Goal: Communication & Community: Answer question/provide support

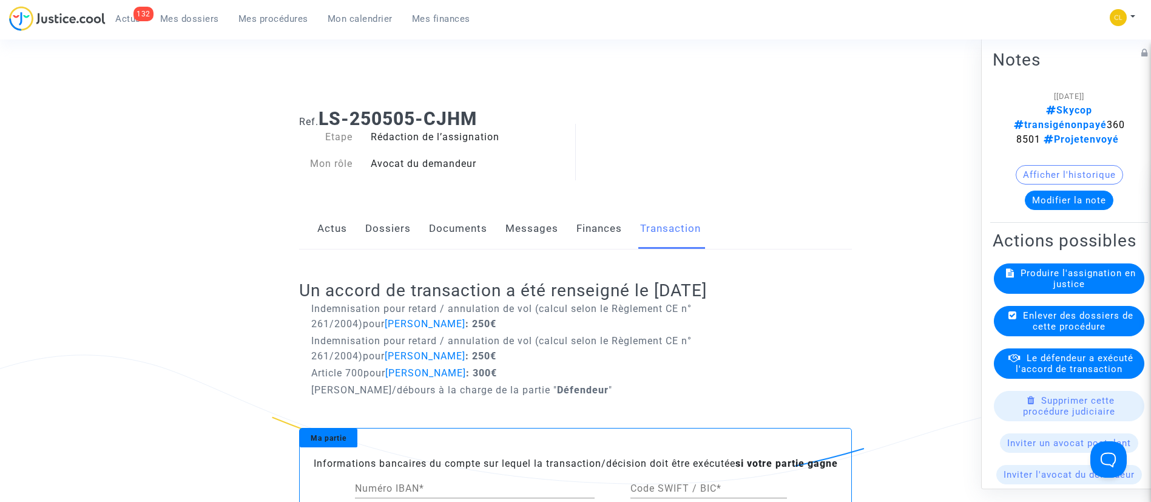
drag, startPoint x: 0, startPoint y: 0, endPoint x: 324, endPoint y: 169, distance: 365.2
click at [212, 20] on span "Mes dossiers" at bounding box center [189, 18] width 59 height 11
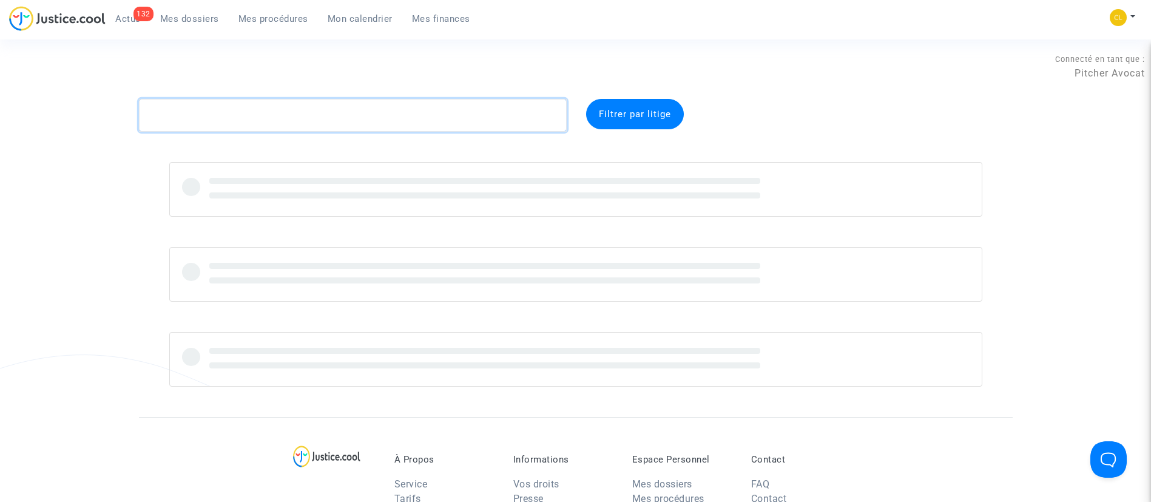
click at [322, 115] on textarea at bounding box center [353, 115] width 428 height 33
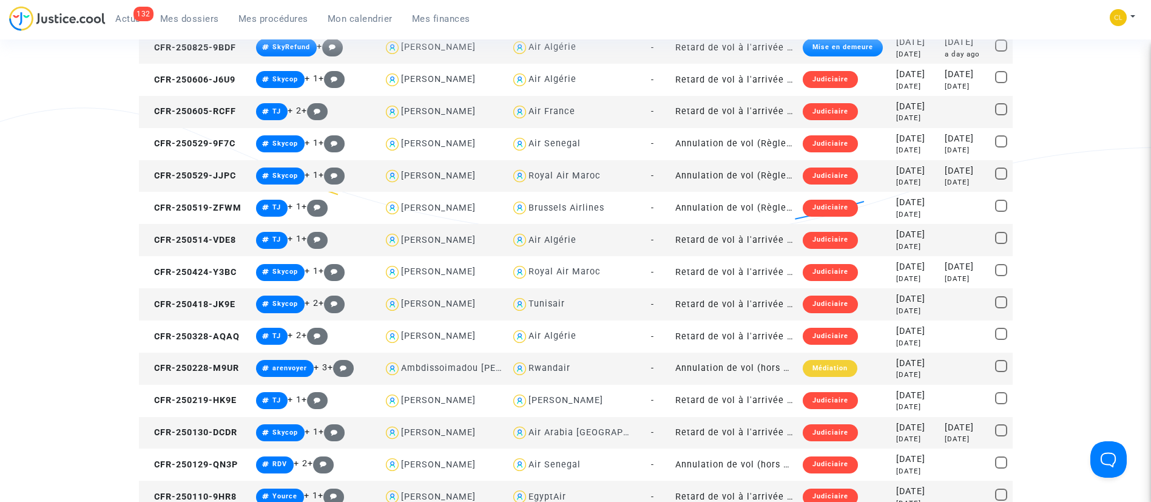
scroll to position [248, 0]
type textarea "hami"
click at [911, 267] on div "[DATE]" at bounding box center [916, 266] width 40 height 13
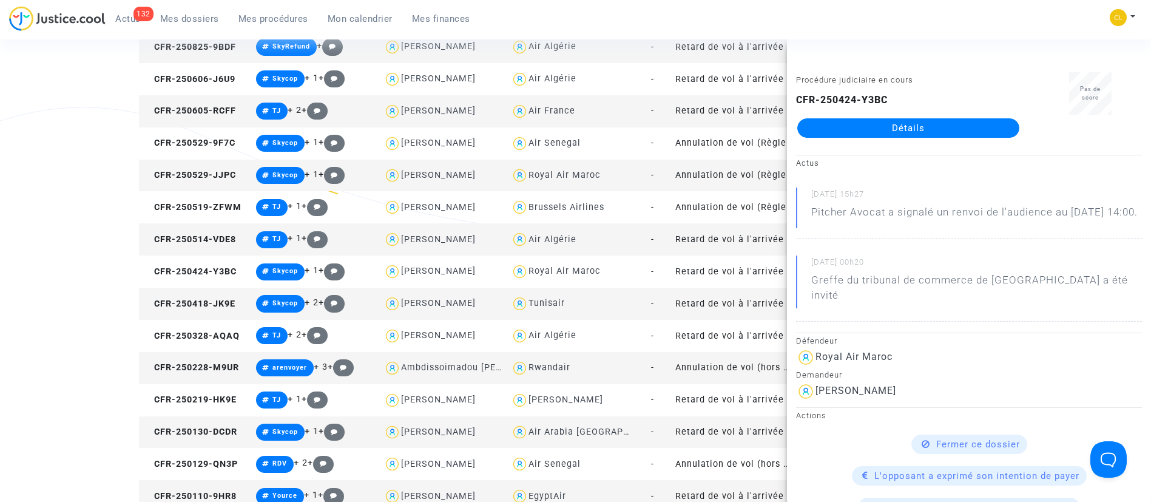
click at [898, 121] on link "Détails" at bounding box center [908, 127] width 222 height 19
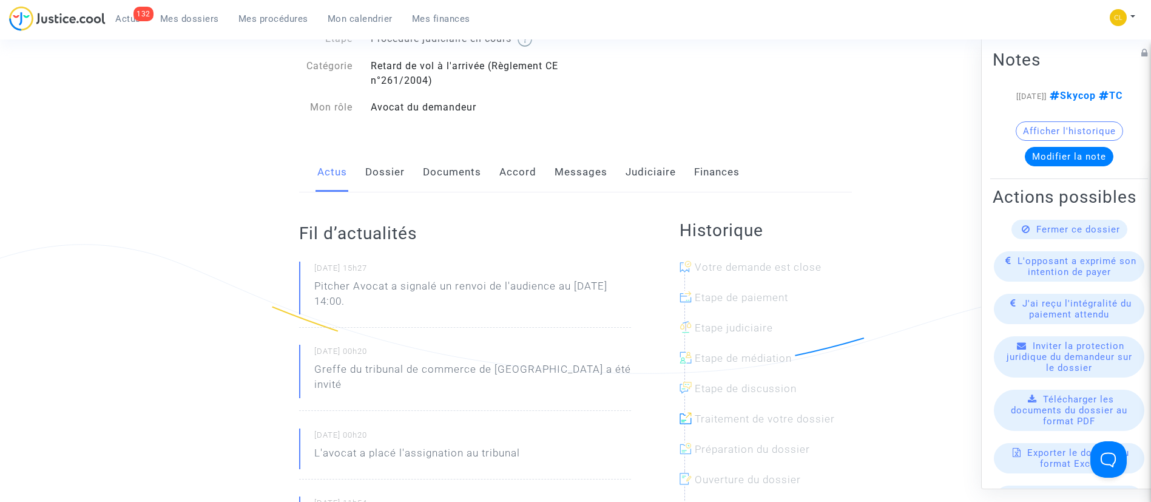
scroll to position [109, 0]
click at [564, 179] on link "Messages" at bounding box center [580, 173] width 53 height 40
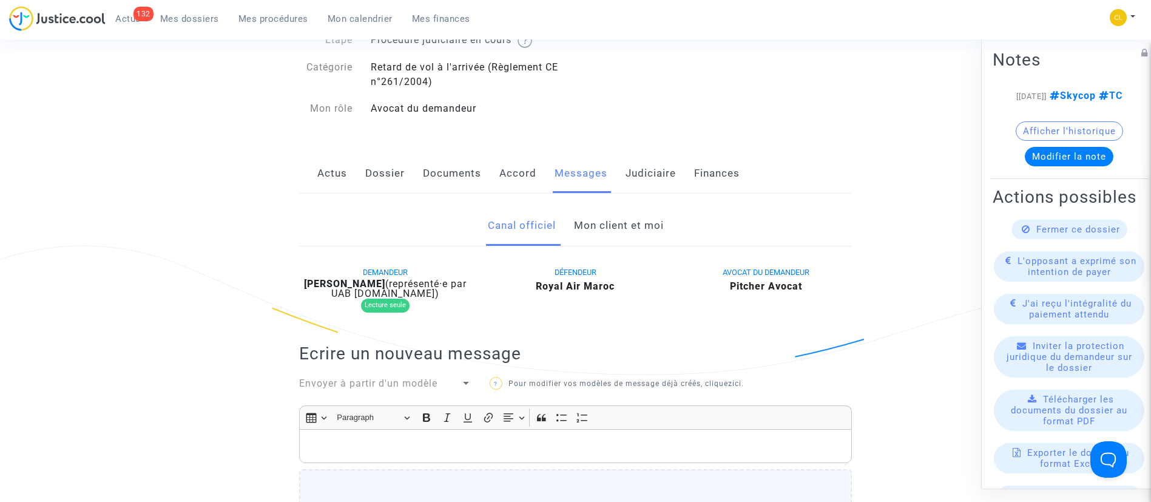
click at [599, 229] on link "Mon client et moi" at bounding box center [619, 226] width 90 height 40
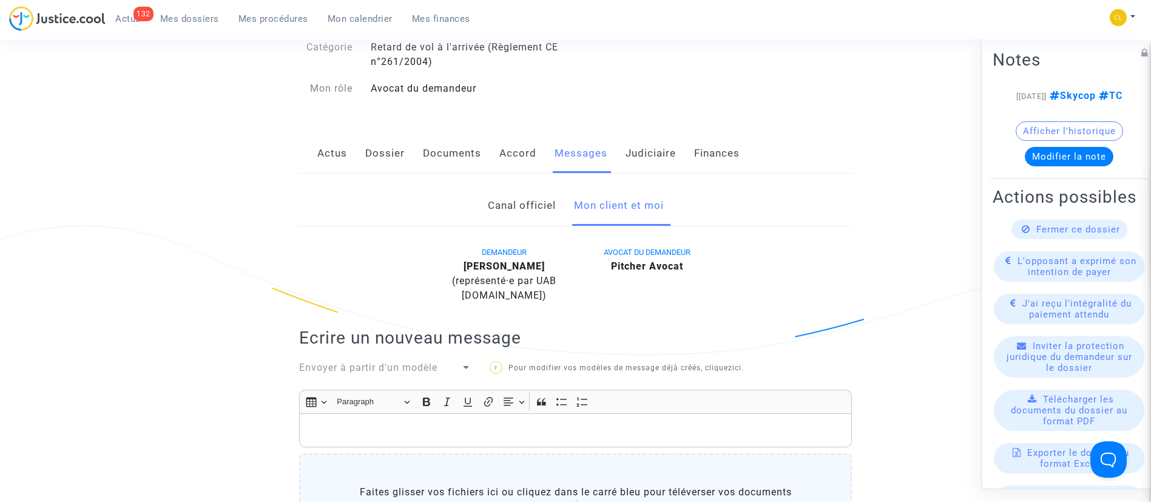
scroll to position [129, 0]
click at [625, 440] on div "Rich Text Editor, main" at bounding box center [575, 431] width 553 height 34
click at [180, 18] on span "Mes dossiers" at bounding box center [189, 18] width 59 height 11
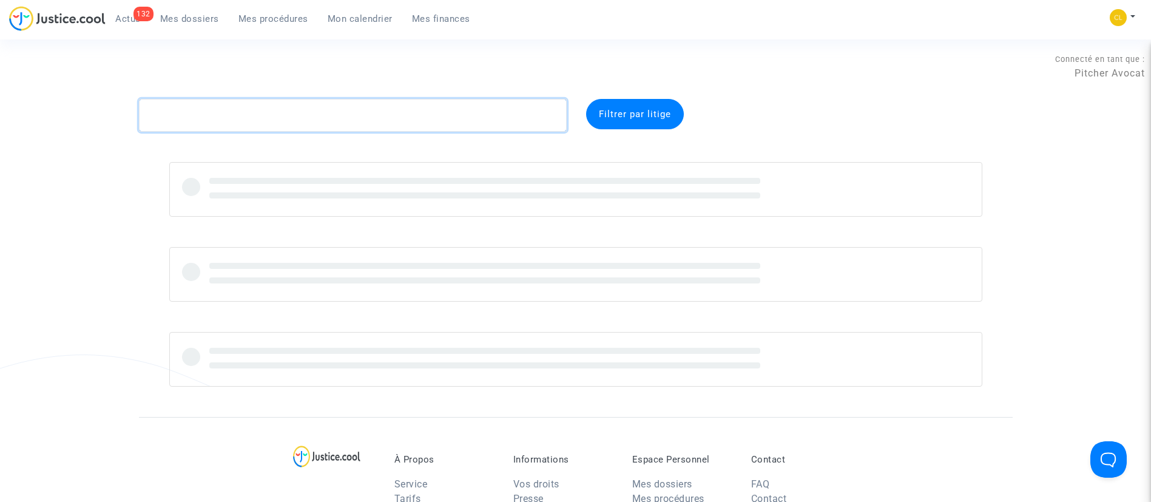
click at [340, 107] on textarea at bounding box center [353, 115] width 428 height 33
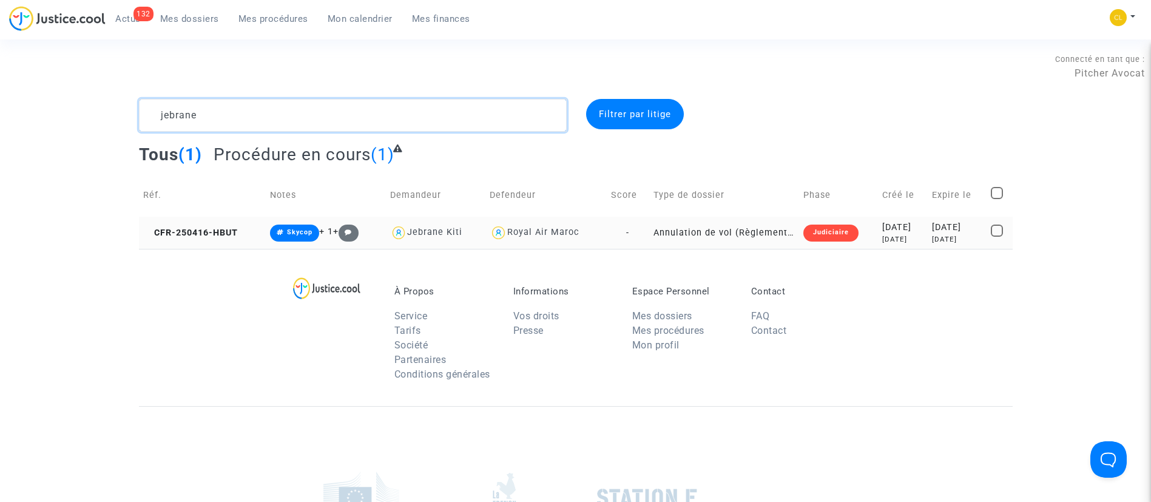
type textarea "jebrane"
click at [910, 222] on div "[DATE]" at bounding box center [903, 227] width 42 height 13
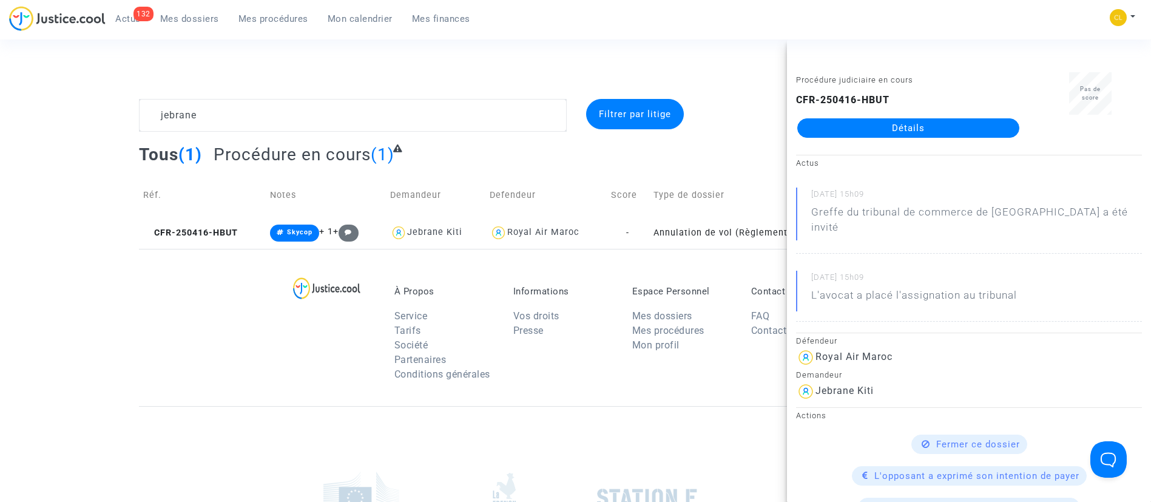
click at [912, 127] on link "Détails" at bounding box center [908, 127] width 222 height 19
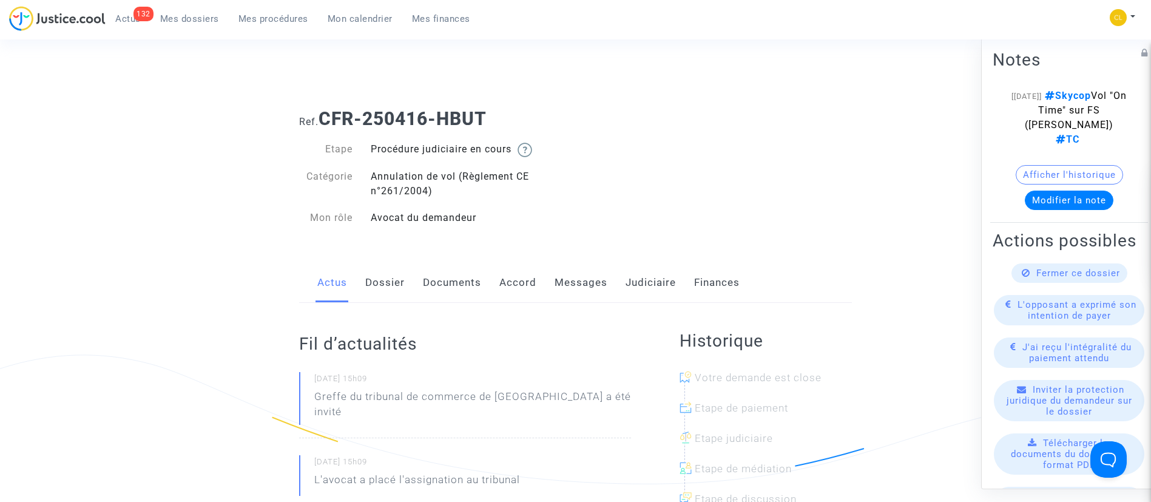
click at [634, 285] on link "Judiciaire" at bounding box center [650, 283] width 50 height 40
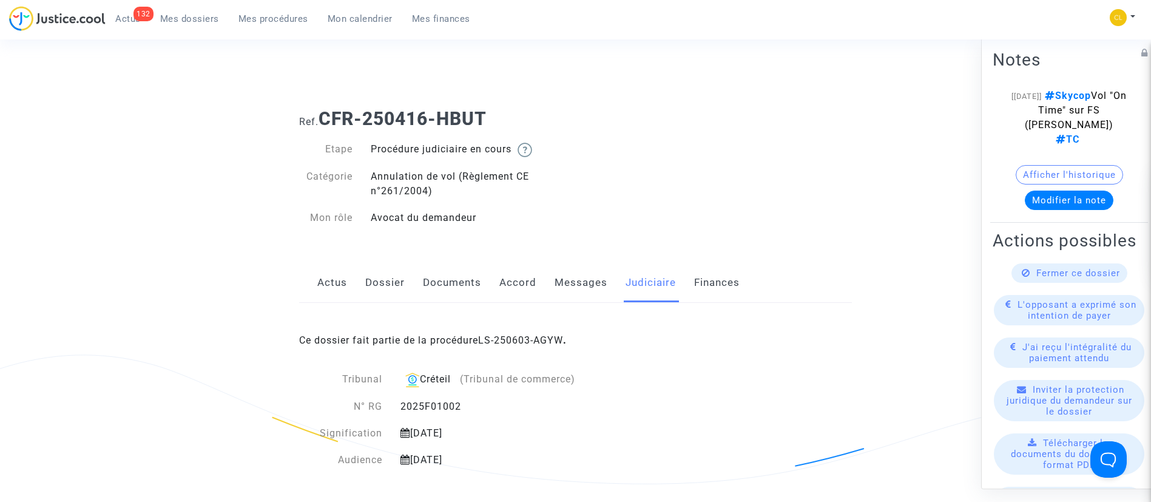
click at [591, 276] on link "Messages" at bounding box center [580, 283] width 53 height 40
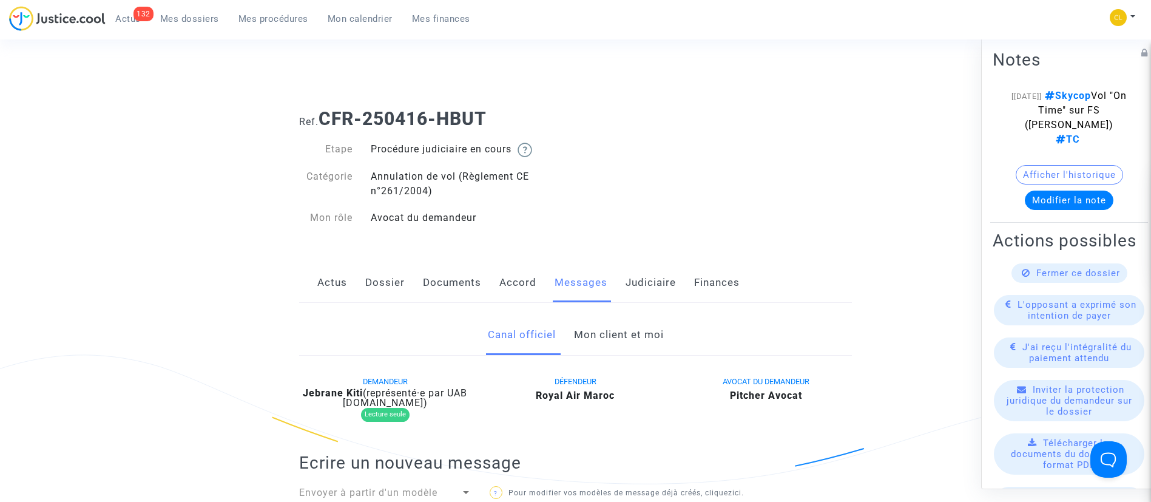
click at [621, 327] on link "Mon client et moi" at bounding box center [619, 335] width 90 height 40
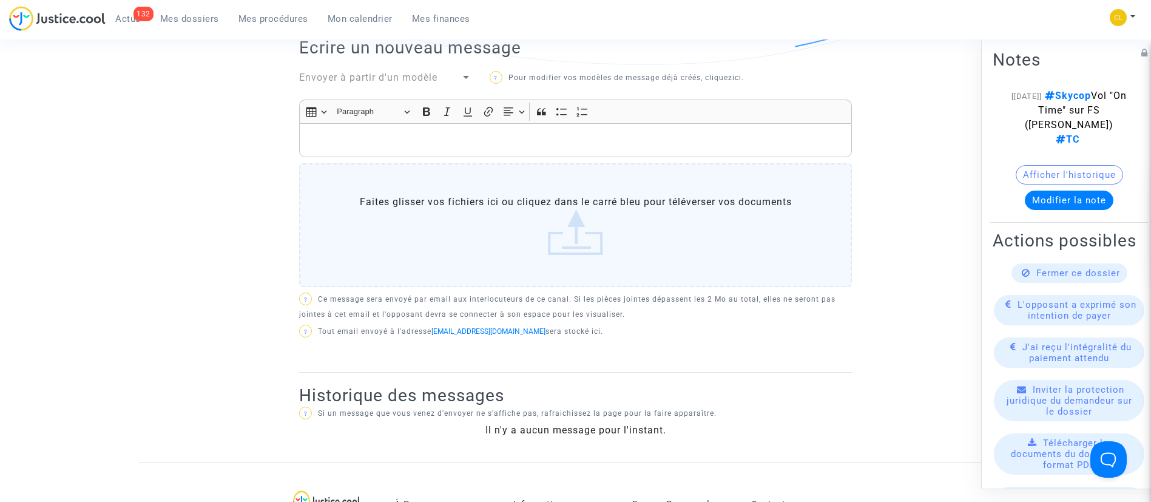
scroll to position [366, 0]
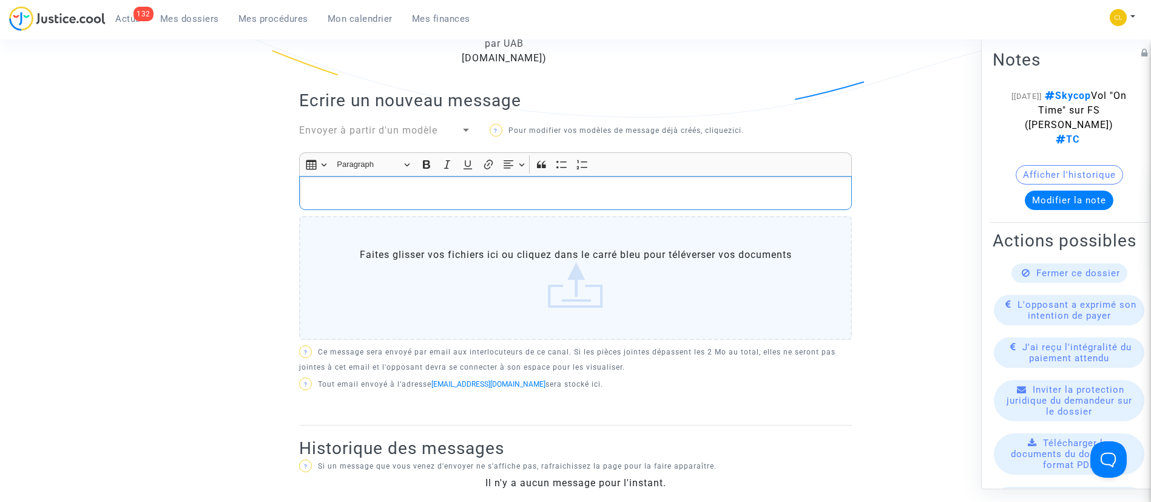
click at [541, 196] on p "Rich Text Editor, main" at bounding box center [576, 193] width 540 height 15
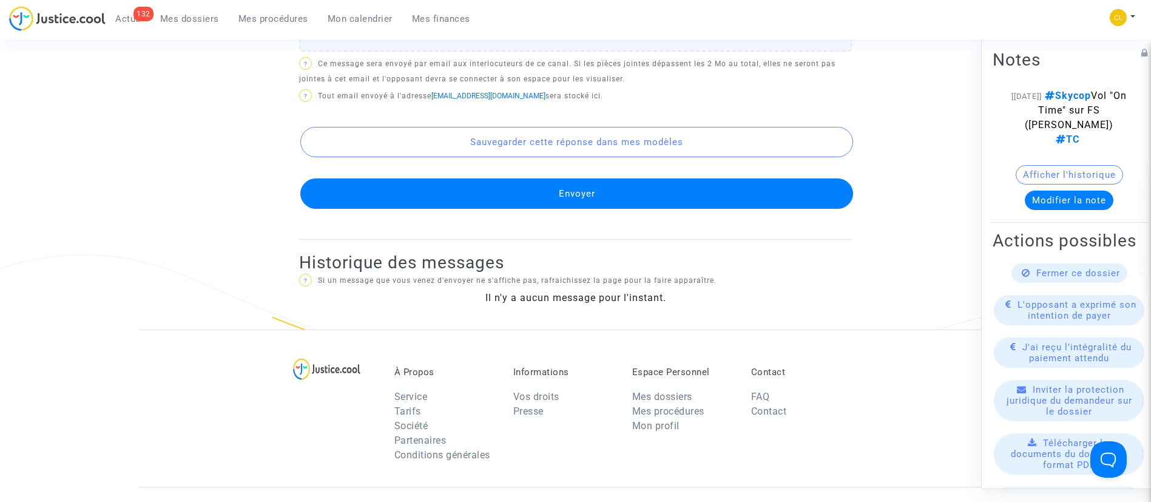
scroll to position [745, 0]
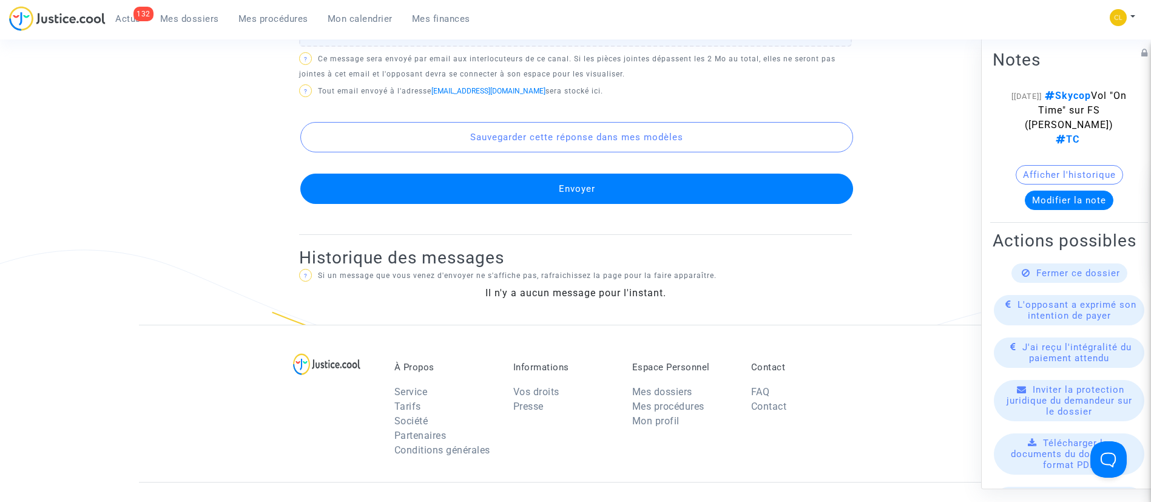
click at [595, 197] on button "Envoyer" at bounding box center [576, 189] width 553 height 30
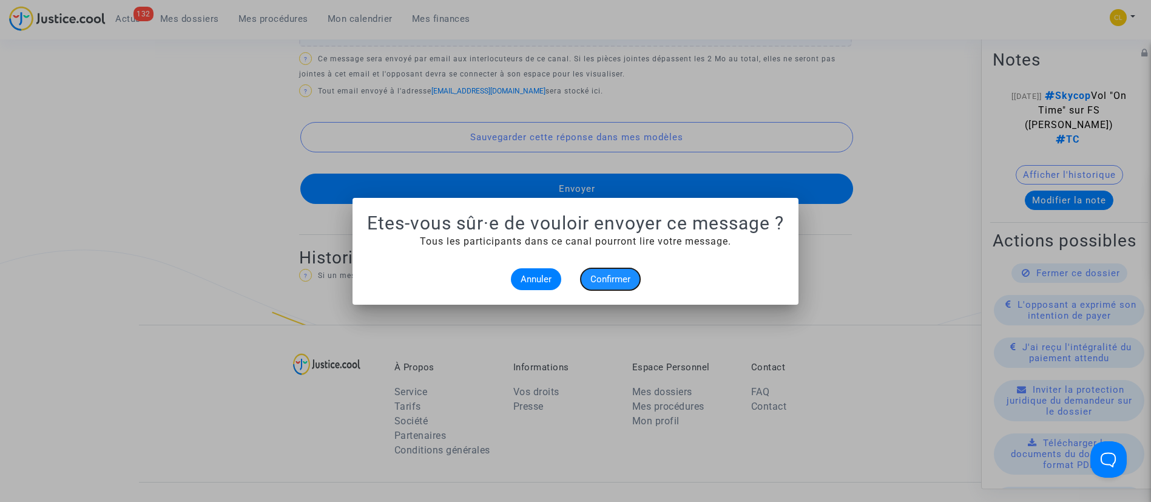
click at [621, 277] on span "Confirmer" at bounding box center [610, 279] width 40 height 11
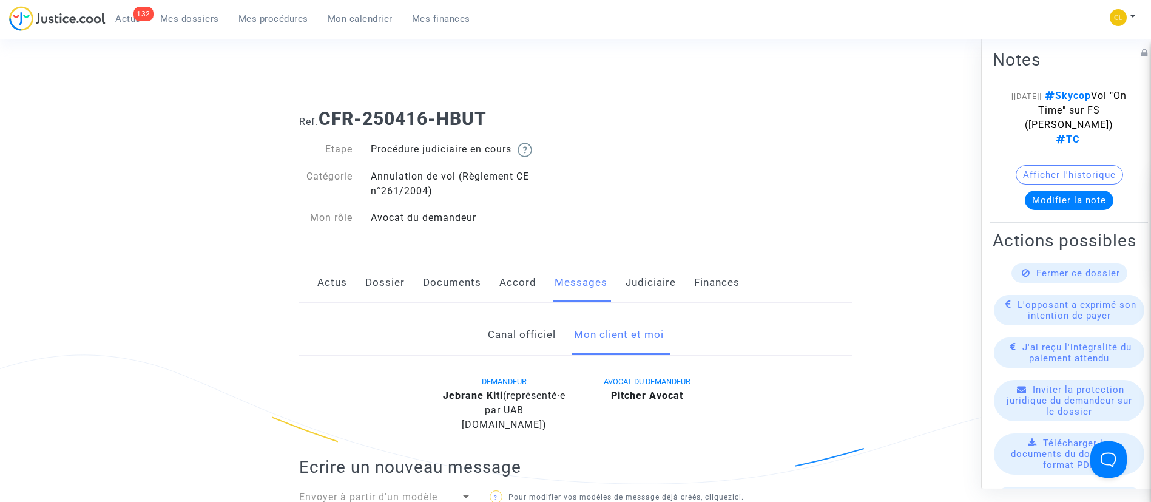
click at [437, 277] on link "Documents" at bounding box center [452, 283] width 58 height 40
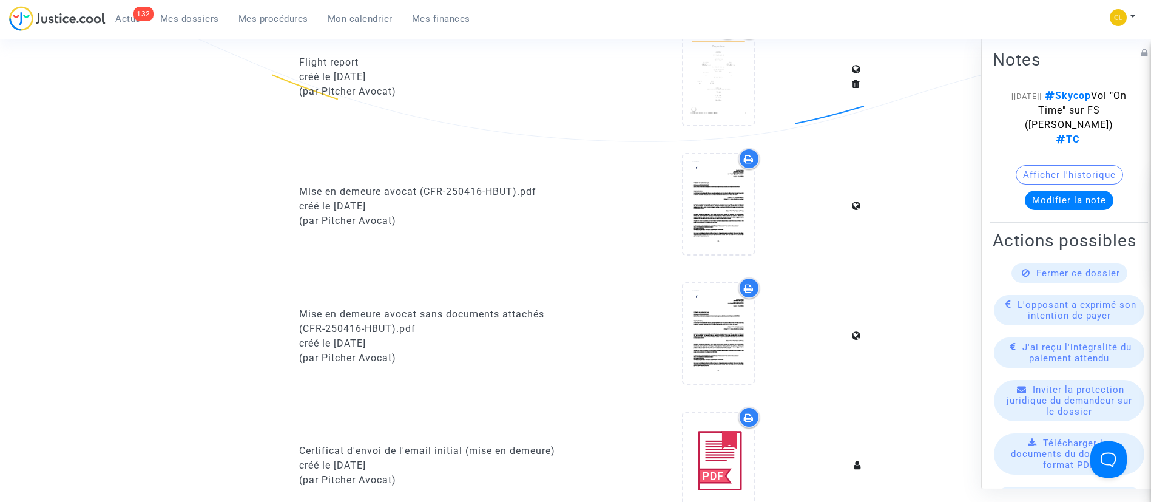
scroll to position [343, 0]
click at [201, 19] on span "Mes dossiers" at bounding box center [189, 18] width 59 height 11
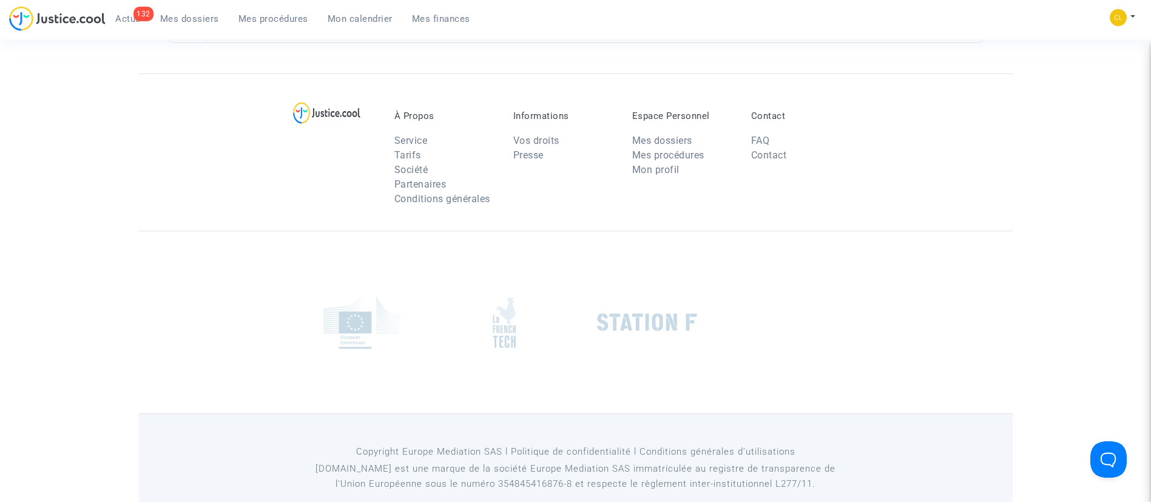
scroll to position [27, 0]
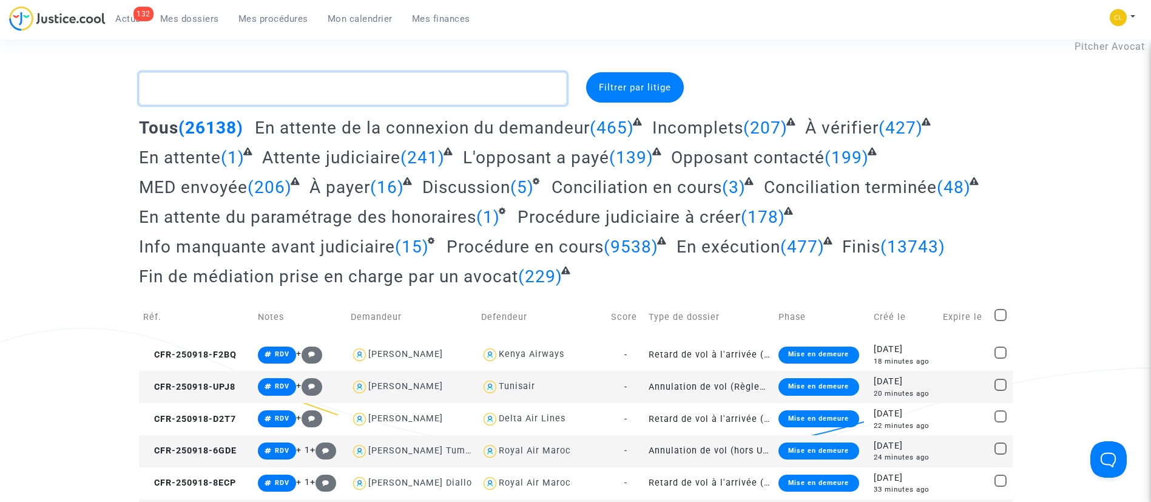
click at [269, 105] on textarea at bounding box center [353, 88] width 428 height 33
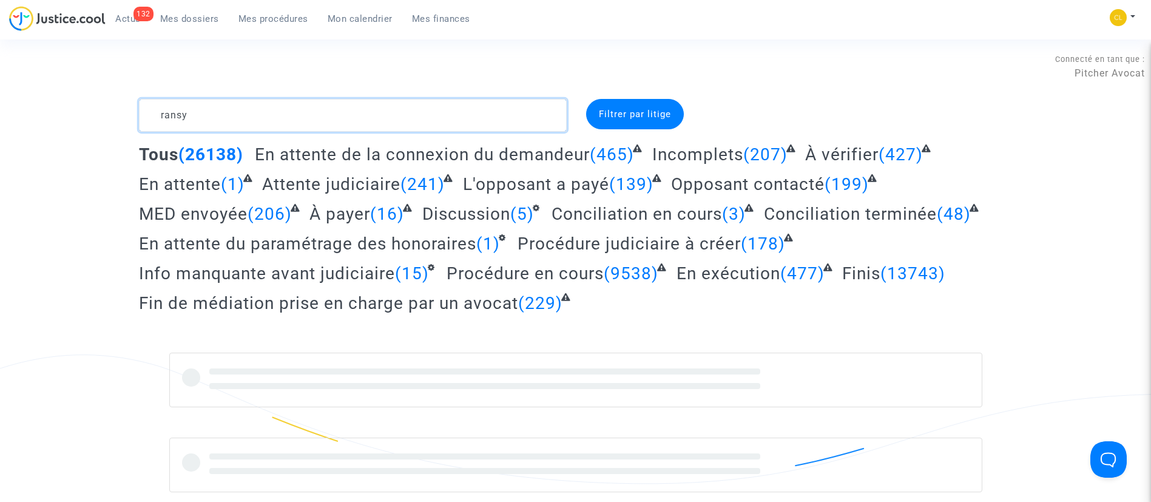
type textarea "ransy"
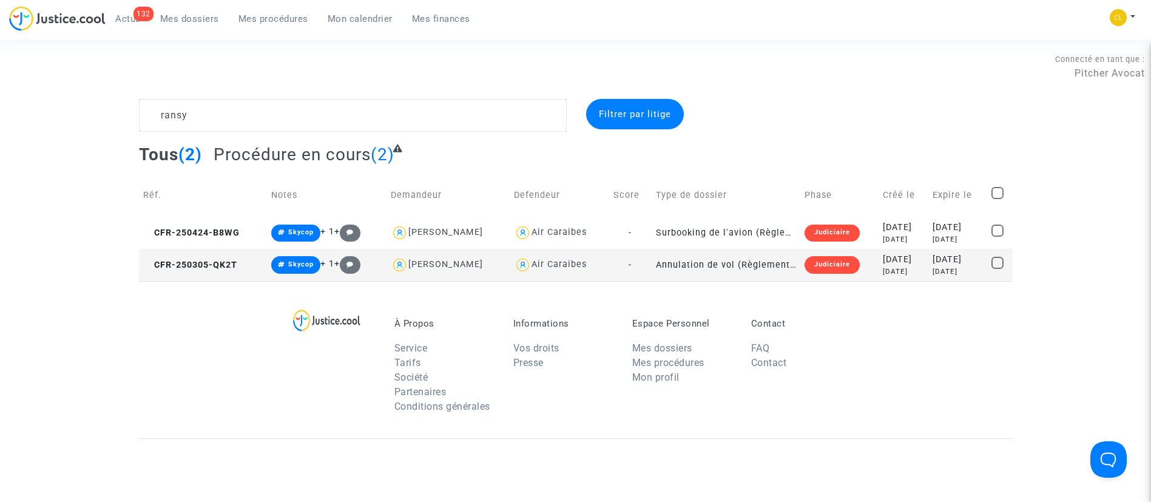
click at [885, 269] on div "[DATE]" at bounding box center [903, 271] width 41 height 10
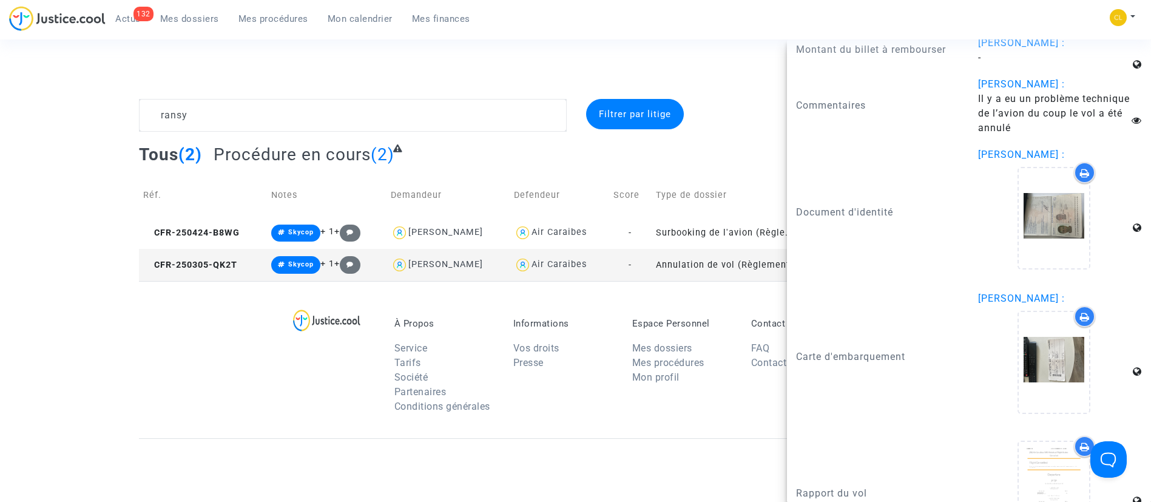
scroll to position [1582, 0]
